Goal: Task Accomplishment & Management: Manage account settings

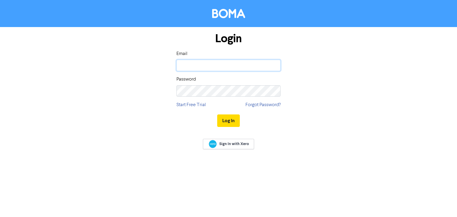
type input "[EMAIL_ADDRESS][DOMAIN_NAME]"
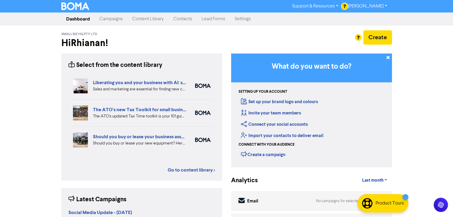
click at [118, 17] on link "Campaigns" at bounding box center [111, 19] width 33 height 12
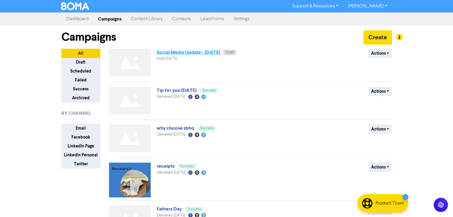
click at [213, 53] on link "Social Media Update - [DATE]" at bounding box center [188, 52] width 63 height 6
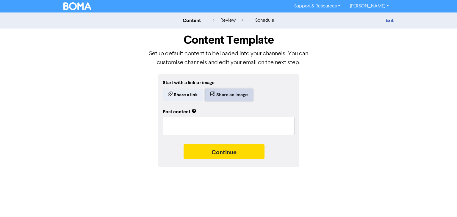
click at [217, 93] on button "Share an image" at bounding box center [229, 95] width 48 height 13
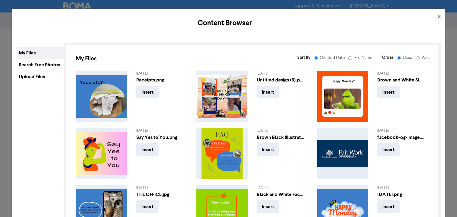
click at [38, 75] on div "Upload Files" at bounding box center [40, 77] width 48 height 12
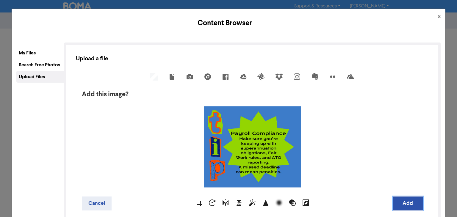
click at [401, 203] on button "Add" at bounding box center [408, 204] width 30 height 14
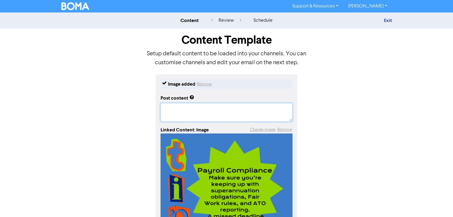
click at [190, 106] on textarea at bounding box center [226, 112] width 132 height 18
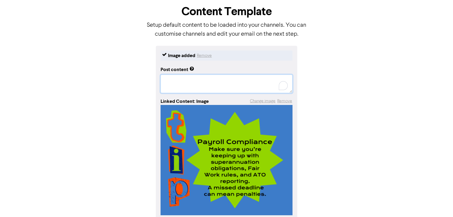
scroll to position [59, 0]
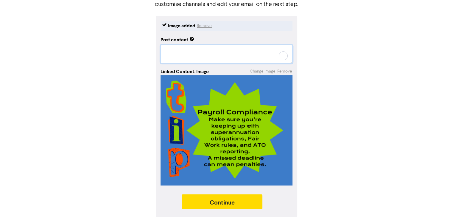
click at [176, 55] on textarea "To enrich screen reader interactions, please activate Accessibility in Grammarl…" at bounding box center [226, 54] width 132 height 18
type textarea "x"
type textarea "P"
type textarea "x"
type textarea "Pa"
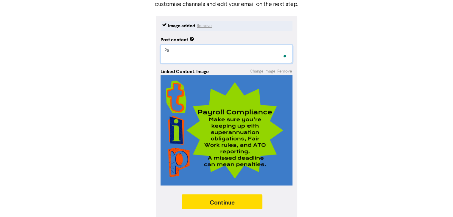
type textarea "x"
type textarea "Pay"
type textarea "x"
type textarea "Payr"
type textarea "x"
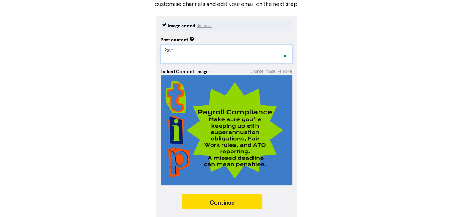
type textarea "Payro"
type textarea "x"
type textarea "Payrol"
type textarea "x"
type textarea "Payroll"
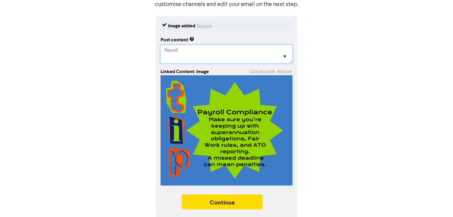
type textarea "x"
type textarea "Payroll"
type textarea "x"
type textarea "Payroll"
type textarea "x"
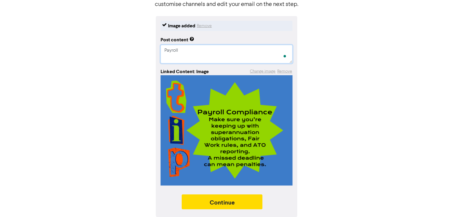
type textarea "Payroll"
type textarea "x"
type textarea "Payroll"
type textarea "x"
type textarea "Payrol"
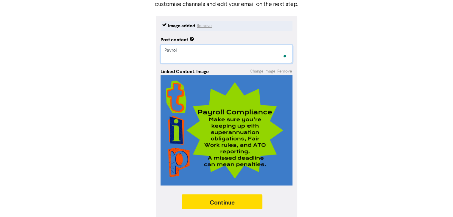
type textarea "x"
type textarea "Payro"
type textarea "x"
type textarea "Payr"
type textarea "x"
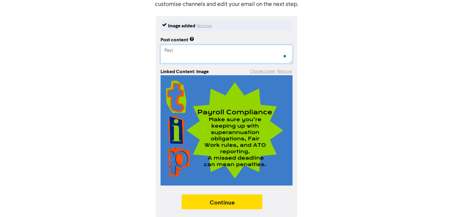
type textarea "Pay"
type textarea "x"
type textarea "Pa"
type textarea "x"
type textarea "P"
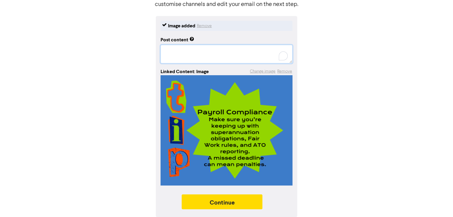
type textarea "x"
type textarea "N"
type textarea "x"
type textarea "Ne"
type textarea "x"
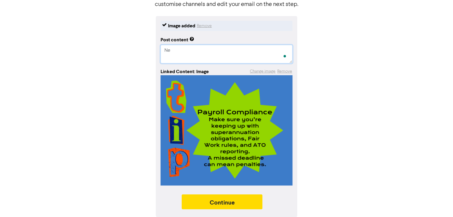
type textarea "Nee"
type textarea "x"
type textarea "Need"
type textarea "x"
type textarea "Need"
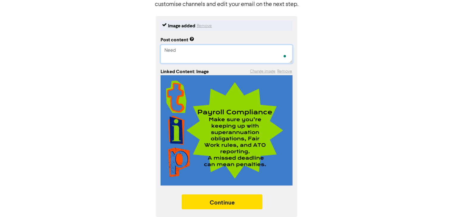
type textarea "x"
type textarea "Need H"
type textarea "x"
type textarea "Need He"
type textarea "x"
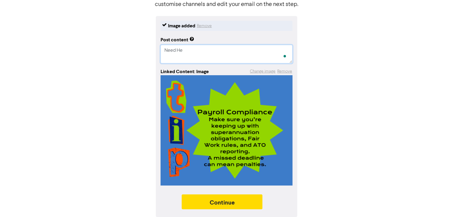
type textarea "Need Hel"
type textarea "x"
type textarea "Need Help"
type textarea "x"
type textarea "Need Help"
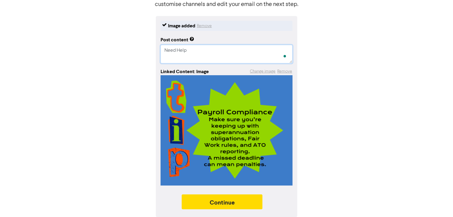
type textarea "x"
type textarea "Need Help w"
type textarea "x"
type textarea "Need Help wi"
type textarea "x"
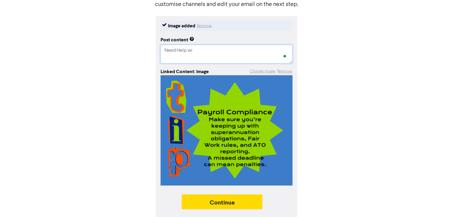
type textarea "Need Help wit"
type textarea "x"
type textarea "Need Help with"
type textarea "x"
type textarea "Need Help with"
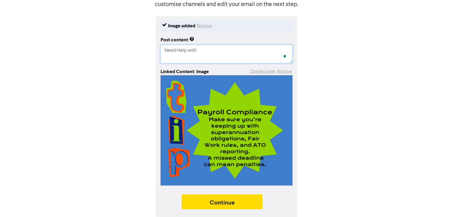
type textarea "x"
type textarea "Need Help with y"
type textarea "x"
type textarea "Need Help with yo"
type textarea "x"
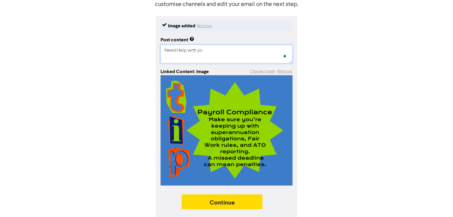
type textarea "Need Help with you"
type textarea "x"
type textarea "Need Help with your"
type textarea "x"
type textarea "Need Help with your"
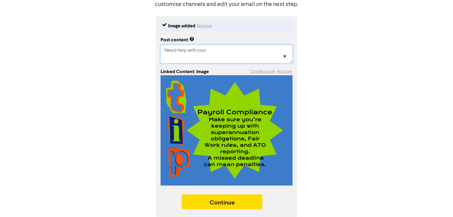
type textarea "x"
type textarea "Need Help with your"
type textarea "x"
type textarea "Need Help with you"
type textarea "x"
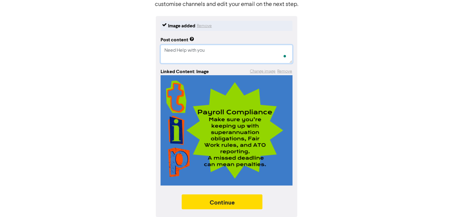
type textarea "Need Help with yo"
type textarea "x"
type textarea "Need Help with y"
type textarea "x"
type textarea "Need Help with"
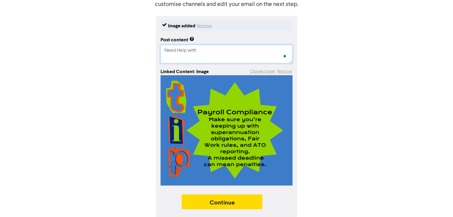
type textarea "x"
type textarea "Need Help with"
type textarea "x"
type textarea "Need Help wit"
type textarea "x"
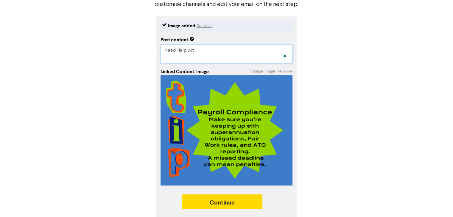
type textarea "Need Help wi"
type textarea "x"
type textarea "Need Help w"
type textarea "x"
type textarea "Need Help"
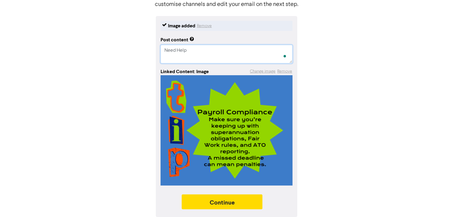
type textarea "x"
type textarea "Need Help"
type textarea "x"
type textarea "Need Hel"
type textarea "x"
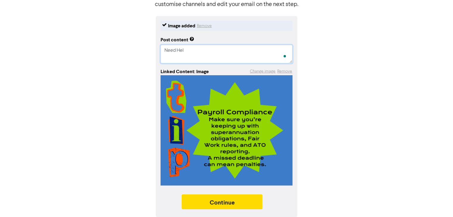
type textarea "Need He"
type textarea "x"
type textarea "Need H"
type textarea "x"
type textarea "Need"
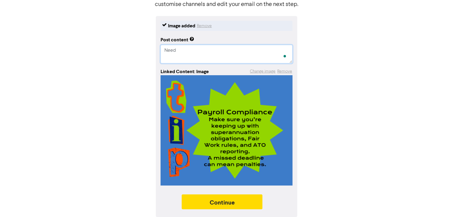
type textarea "x"
type textarea "Need"
type textarea "x"
type textarea "Nee"
type textarea "x"
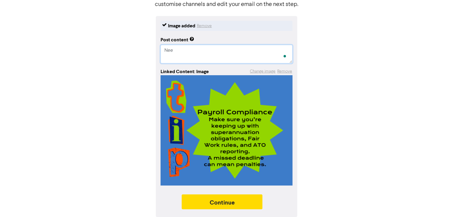
type textarea "Ne"
type textarea "x"
type textarea "N"
type textarea "x"
type textarea "n"
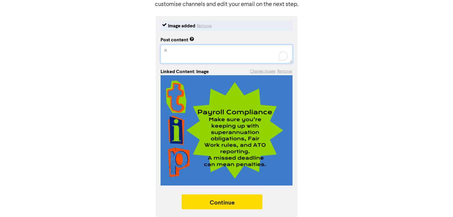
type textarea "x"
type textarea "ne"
type textarea "x"
type textarea "nee"
type textarea "x"
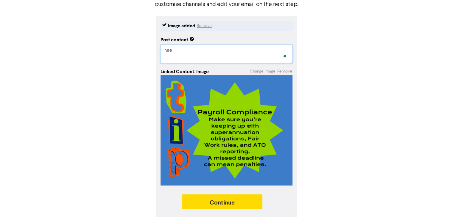
type textarea "need"
type textarea "x"
type textarea "need"
type textarea "x"
type textarea "need h"
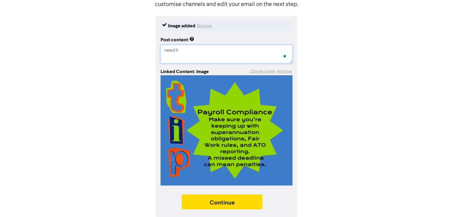
type textarea "x"
type textarea "need he"
type textarea "x"
type textarea "need hel"
type textarea "x"
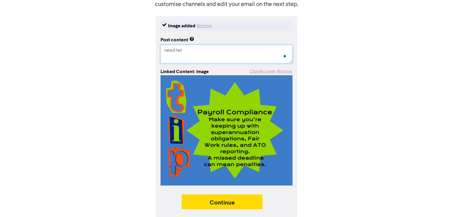
type textarea "need help"
type textarea "x"
type textarea "need help"
type textarea "x"
type textarea "need help"
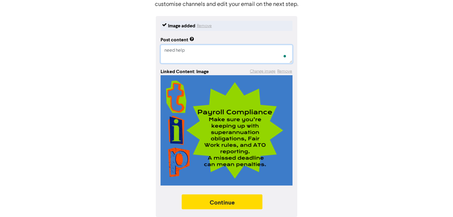
type textarea "x"
type textarea "need hel"
type textarea "x"
type textarea "need he"
type textarea "x"
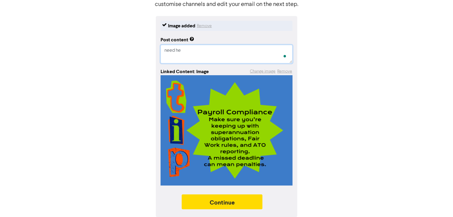
type textarea "need h"
type textarea "x"
type textarea "need"
type textarea "x"
type textarea "need"
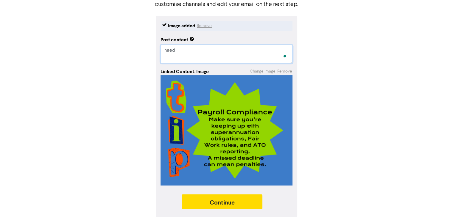
type textarea "x"
type textarea "nee"
type textarea "x"
type textarea "ne"
type textarea "x"
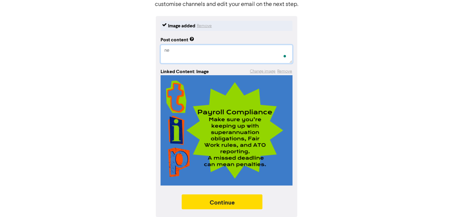
type textarea "n"
type textarea "x"
type textarea "D"
type textarea "x"
type textarea "Do"
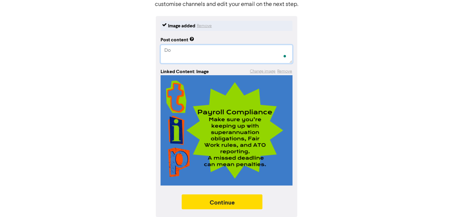
type textarea "x"
type textarea "Do"
type textarea "x"
type textarea "Do y"
type textarea "x"
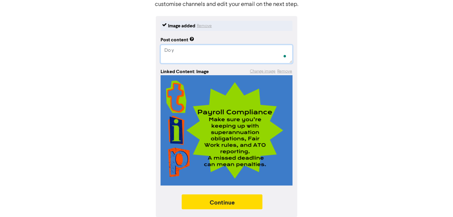
type textarea "Do yo"
type textarea "x"
type textarea "Do you"
type textarea "x"
type textarea "Do you"
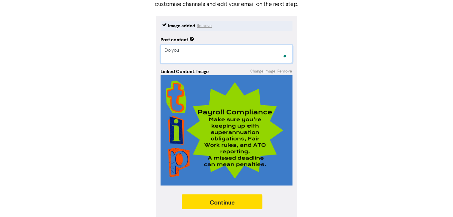
type textarea "x"
type textarea "Do you n"
type textarea "x"
type textarea "Do you ne"
type textarea "x"
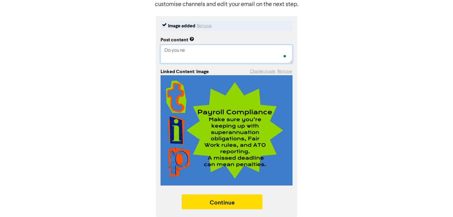
type textarea "Do you nee"
type textarea "x"
type textarea "Do you need"
type textarea "x"
type textarea "Do you need"
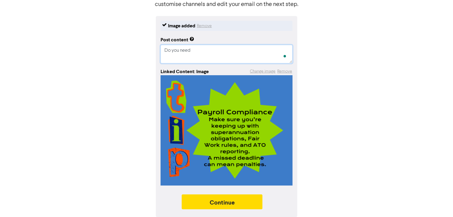
type textarea "x"
type textarea "Do you need h"
type textarea "x"
type textarea "Do you need he"
type textarea "x"
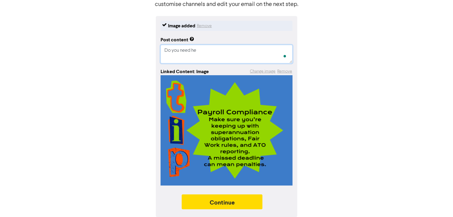
type textarea "Do you need hel"
type textarea "x"
type textarea "Do you need help"
type textarea "x"
type textarea "Do you need help"
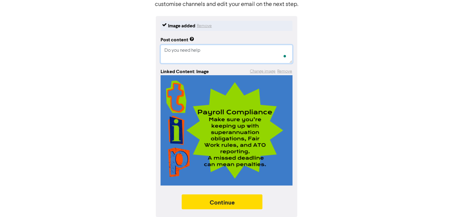
type textarea "x"
type textarea "Do you need help s"
type textarea "x"
type textarea "Do you need help st"
type textarea "x"
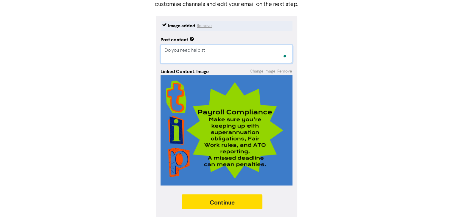
type textarea "Do you need help sta"
type textarea "x"
type textarea "Do you need help stay"
type textarea "x"
type textarea "Do you need help stayi"
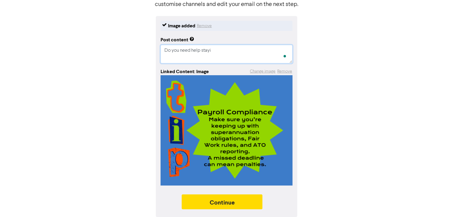
type textarea "x"
type textarea "Do you need help stayin"
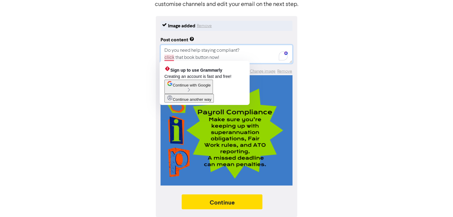
click at [166, 57] on textarea "Do you need help staying compliant? click that book button now!" at bounding box center [226, 54] width 132 height 18
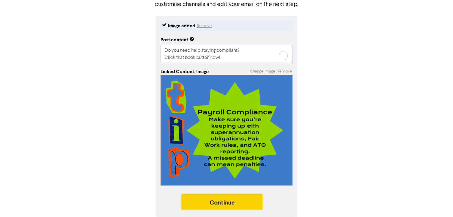
click at [225, 203] on button "Continue" at bounding box center [222, 202] width 81 height 15
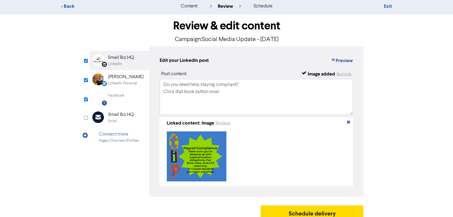
scroll to position [23, 0]
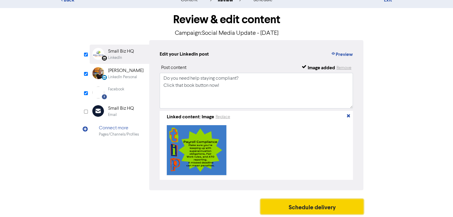
click at [274, 209] on button "Schedule delivery" at bounding box center [312, 206] width 103 height 15
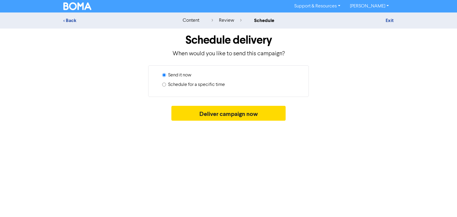
click at [163, 84] on input "Schedule for a specific time" at bounding box center [164, 85] width 4 height 4
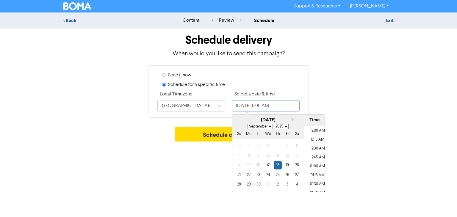
click at [295, 109] on input "[DATE] 11:00 AM" at bounding box center [266, 105] width 68 height 11
drag, startPoint x: 295, startPoint y: 109, endPoint x: 290, endPoint y: 166, distance: 57.4
click at [290, 112] on div "Select a date & time [DATE] 11:00 AM Next month [DATE] January February March A…" at bounding box center [266, 101] width 68 height 21
click at [290, 166] on div "19" at bounding box center [287, 165] width 8 height 8
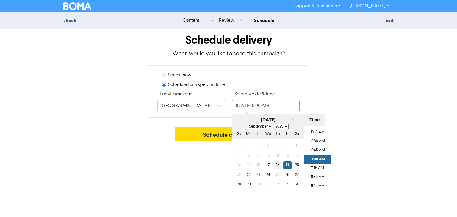
click at [279, 166] on div "18" at bounding box center [278, 165] width 8 height 8
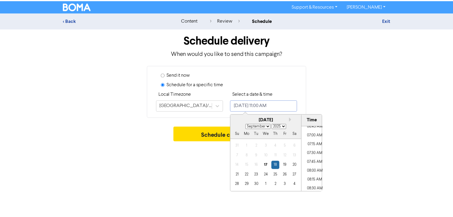
scroll to position [241, 0]
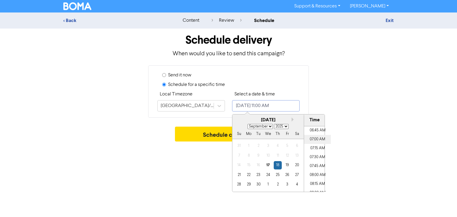
click at [314, 137] on li "07:00 AM" at bounding box center [317, 139] width 27 height 9
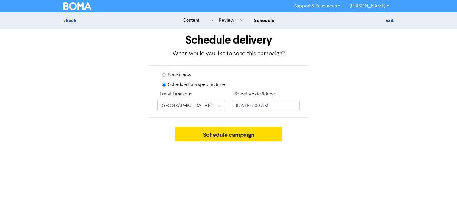
click at [213, 162] on div "Support & Resources Video Tutorials FAQ & Guides Marketing Education [PERSON_NA…" at bounding box center [228, 108] width 457 height 217
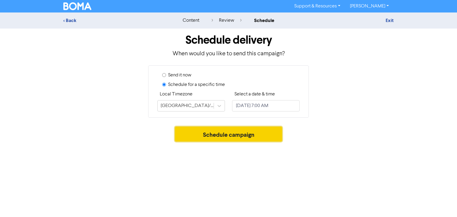
click at [265, 134] on button "Schedule campaign" at bounding box center [228, 134] width 107 height 15
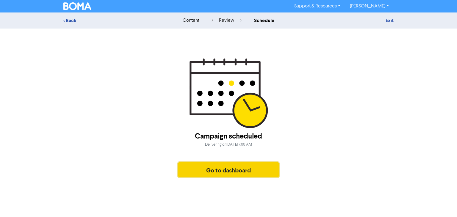
click at [214, 163] on button "Go to dashboard" at bounding box center [228, 170] width 101 height 15
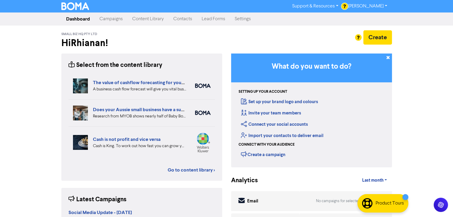
click at [149, 19] on link "Content Library" at bounding box center [147, 19] width 41 height 12
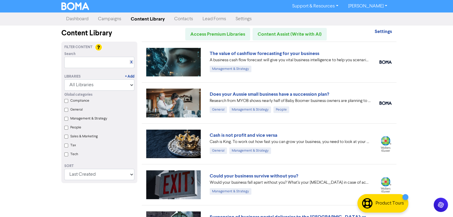
click at [114, 19] on link "Campaigns" at bounding box center [109, 19] width 33 height 12
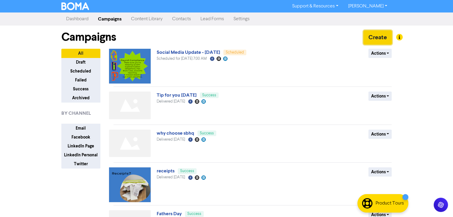
click at [382, 34] on button "Create" at bounding box center [377, 37] width 29 height 14
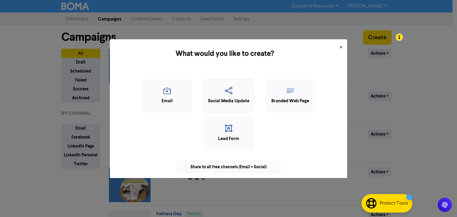
click at [220, 96] on icon "button" at bounding box center [228, 92] width 43 height 11
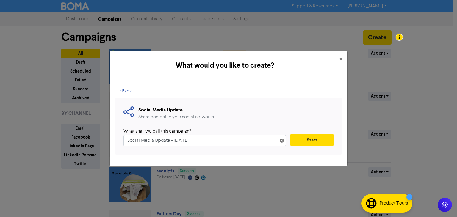
drag, startPoint x: 208, startPoint y: 138, endPoint x: 20, endPoint y: 172, distance: 191.1
click at [20, 172] on div "What would you like to create? × < Back Social Media Update Share content to yo…" at bounding box center [228, 108] width 457 height 217
click at [303, 141] on button "Start" at bounding box center [312, 140] width 43 height 13
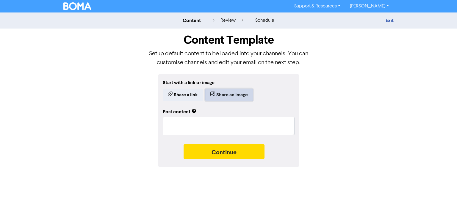
click at [231, 90] on button "Share an image" at bounding box center [229, 95] width 48 height 13
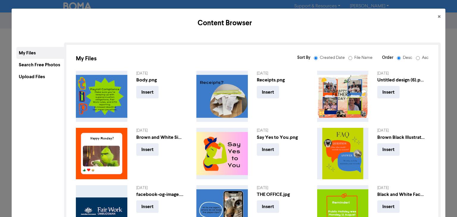
click at [39, 77] on div "Upload Files" at bounding box center [40, 77] width 48 height 12
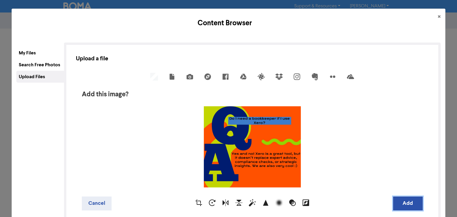
click at [406, 207] on button "Add" at bounding box center [408, 204] width 30 height 14
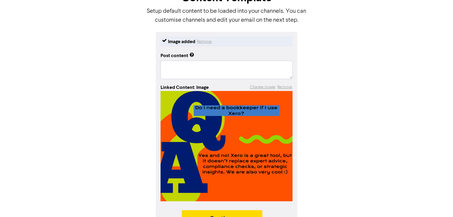
scroll to position [42, 0]
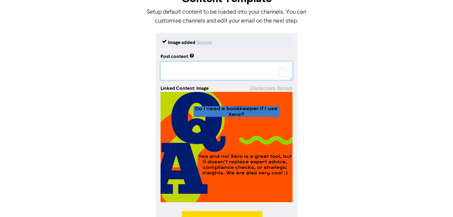
click at [182, 68] on textarea "To enrich screen reader interactions, please activate Accessibility in Grammarl…" at bounding box center [226, 71] width 132 height 18
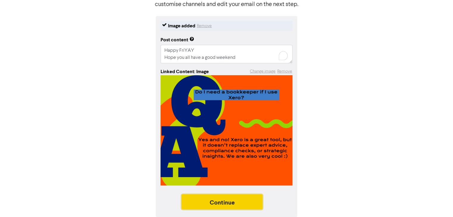
click at [220, 199] on button "Continue" at bounding box center [222, 202] width 81 height 15
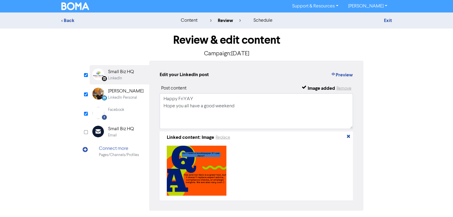
scroll to position [23, 0]
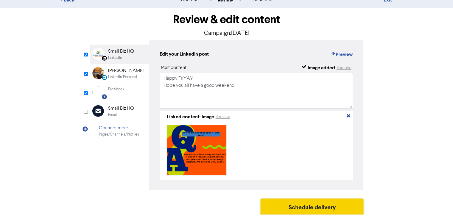
click at [307, 205] on button "Schedule delivery" at bounding box center [312, 206] width 103 height 15
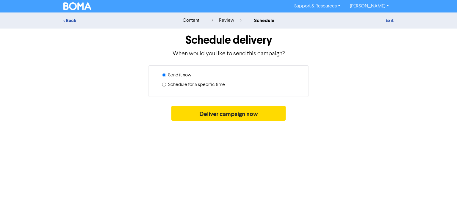
click at [163, 84] on input "Schedule for a specific time" at bounding box center [164, 85] width 4 height 4
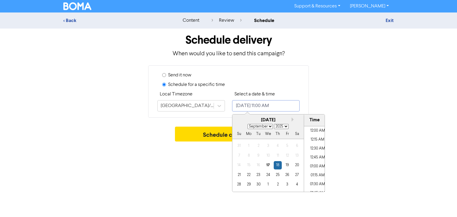
click at [246, 110] on input "[DATE] 11:00 AM" at bounding box center [266, 105] width 68 height 11
click at [290, 162] on div "19" at bounding box center [287, 165] width 8 height 8
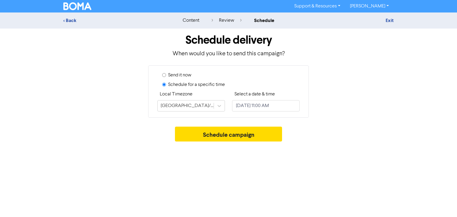
drag, startPoint x: 330, startPoint y: 123, endPoint x: 304, endPoint y: 136, distance: 29.7
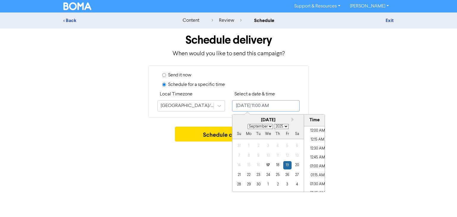
click at [277, 105] on input "[DATE] 11:00 AM" at bounding box center [266, 105] width 68 height 11
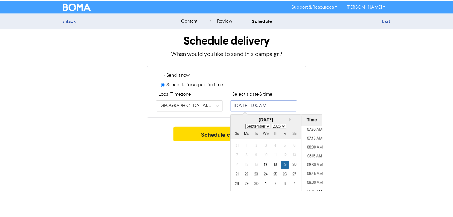
scroll to position [253, 0]
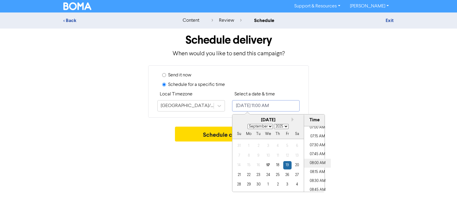
click at [309, 163] on li "08:00 AM" at bounding box center [317, 163] width 27 height 9
click at [325, 162] on li "08:00 AM" at bounding box center [317, 163] width 27 height 9
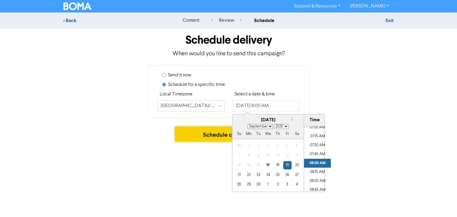
click at [199, 128] on button "Schedule campaign" at bounding box center [228, 134] width 107 height 15
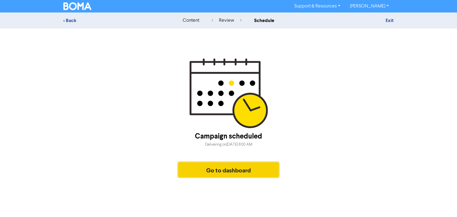
click at [204, 174] on button "Go to dashboard" at bounding box center [228, 170] width 101 height 15
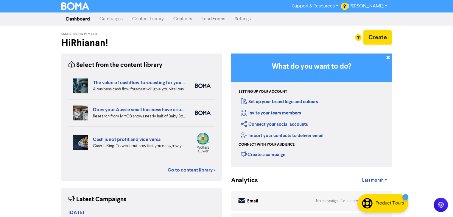
click at [354, 163] on div "What do you want to do? Setting up your account Set up your brand logo and colo…" at bounding box center [311, 111] width 161 height 114
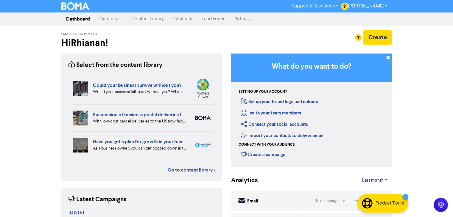
click at [148, 21] on link "Content Library" at bounding box center [147, 19] width 41 height 12
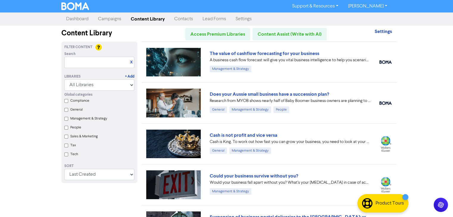
click at [114, 21] on link "Campaigns" at bounding box center [109, 19] width 33 height 12
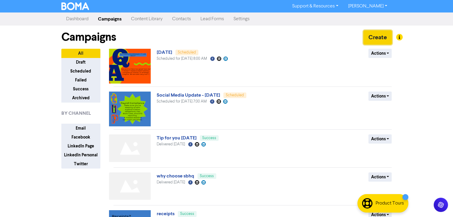
click at [371, 37] on button "Create" at bounding box center [377, 37] width 29 height 14
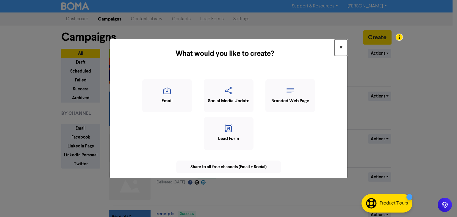
click at [342, 47] on span "×" at bounding box center [341, 47] width 3 height 9
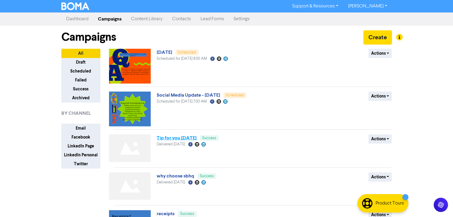
click at [186, 140] on link "Tip for you [DATE]" at bounding box center [177, 138] width 40 height 6
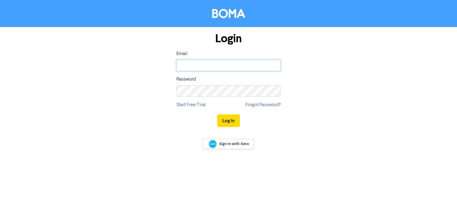
type input "[EMAIL_ADDRESS][DOMAIN_NAME]"
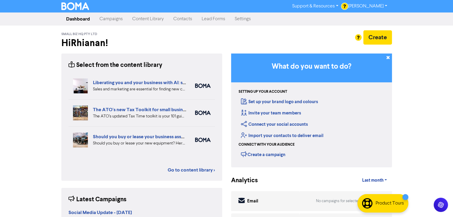
click at [111, 18] on link "Campaigns" at bounding box center [111, 19] width 33 height 12
